Goal: Communication & Community: Answer question/provide support

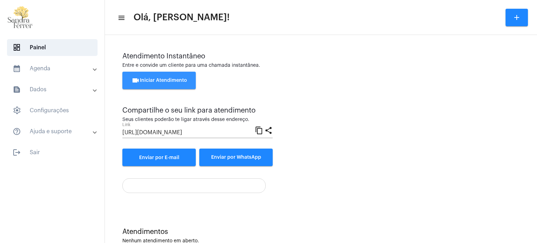
click at [184, 80] on span "videocam Iniciar Atendimento" at bounding box center [159, 80] width 56 height 5
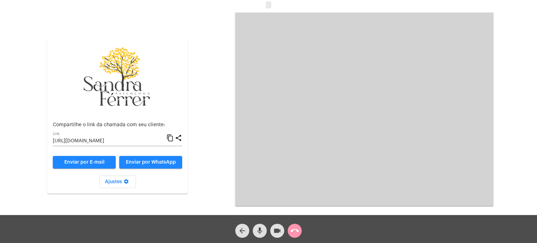
click at [169, 135] on mat-icon "content_copy" at bounding box center [169, 138] width 7 height 8
click at [173, 137] on mat-icon "content_copy" at bounding box center [169, 138] width 7 height 8
click at [297, 231] on mat-icon "call_end" at bounding box center [295, 231] width 8 height 8
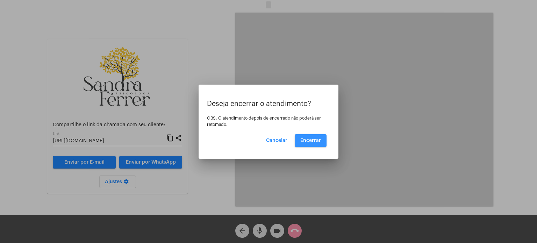
click at [312, 141] on span "Encerrar" at bounding box center [310, 140] width 21 height 5
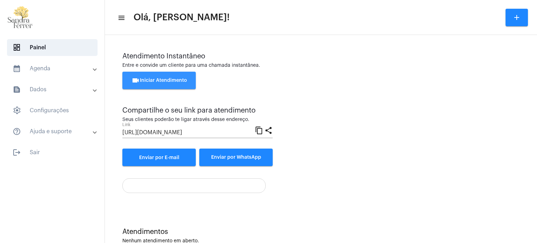
click at [171, 83] on button "videocam Iniciar Atendimento" at bounding box center [158, 80] width 73 height 17
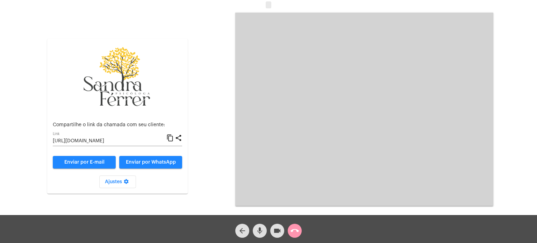
click at [171, 142] on mat-icon "content_copy" at bounding box center [169, 138] width 7 height 8
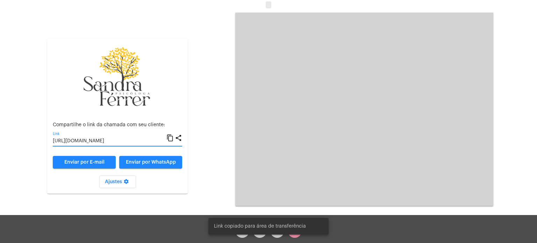
click at [171, 138] on mat-icon "content_copy" at bounding box center [169, 138] width 7 height 8
